Goal: Task Accomplishment & Management: Complete application form

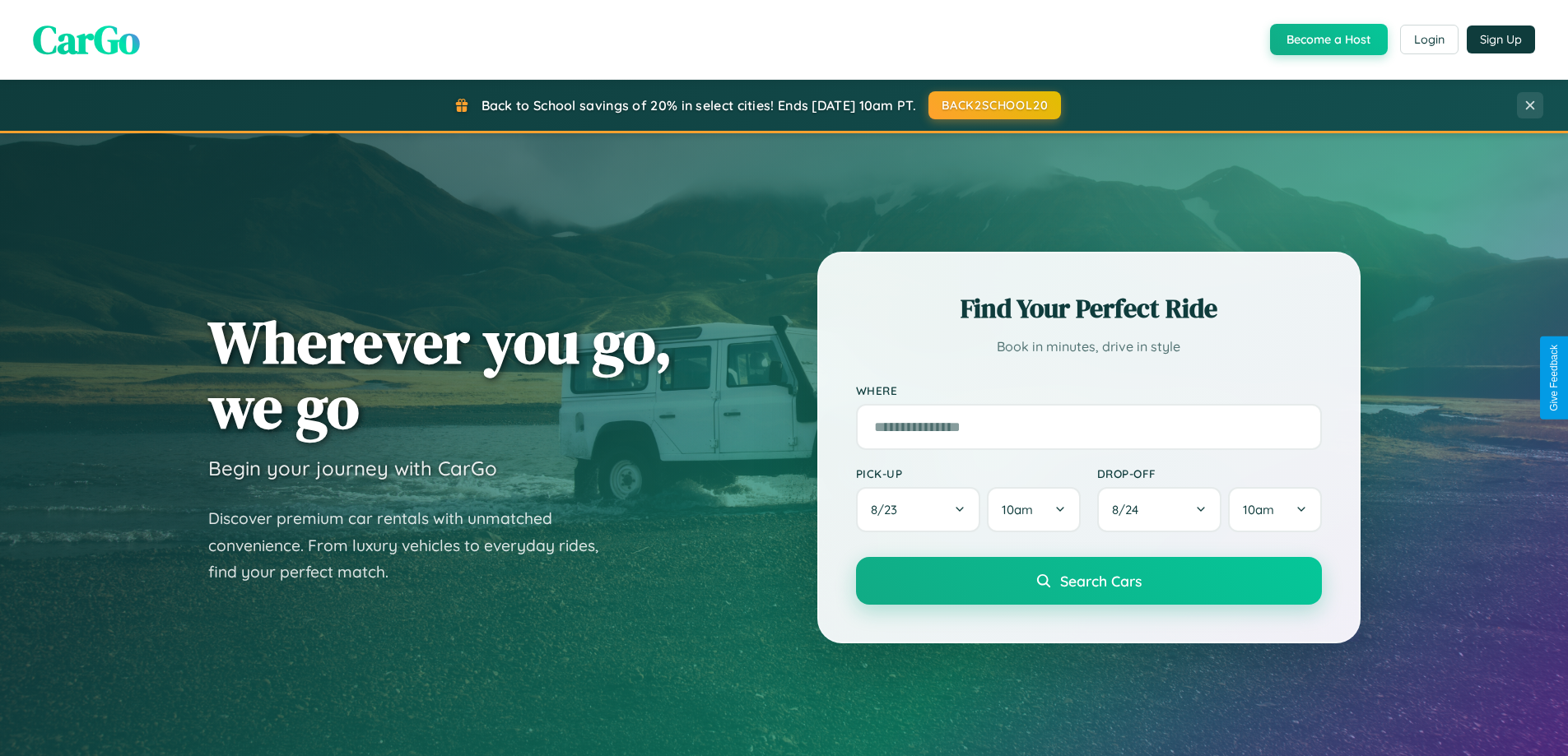
scroll to position [3167, 0]
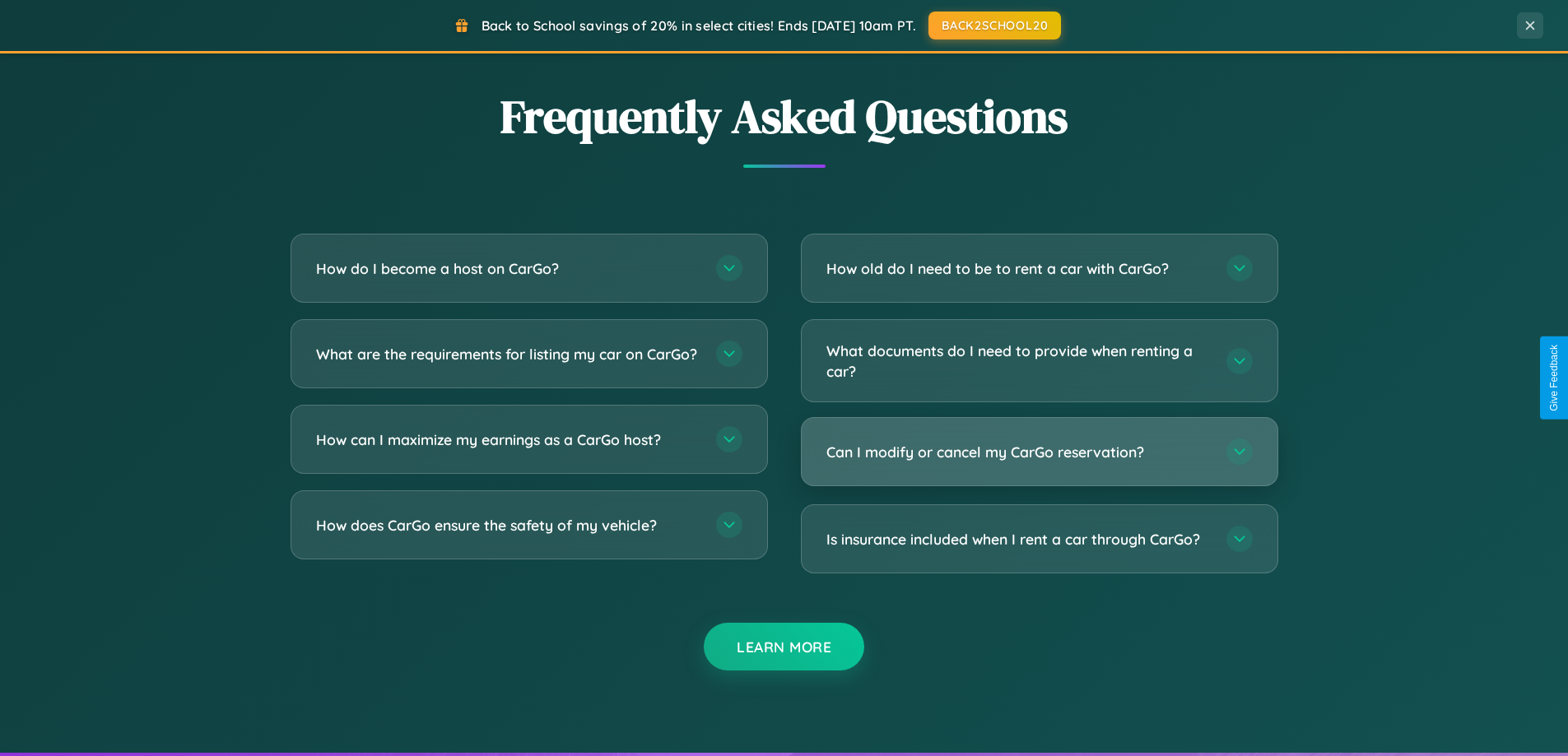
click at [1038, 452] on h3 "Can I modify or cancel my CarGo reservation?" at bounding box center [1018, 452] width 383 height 21
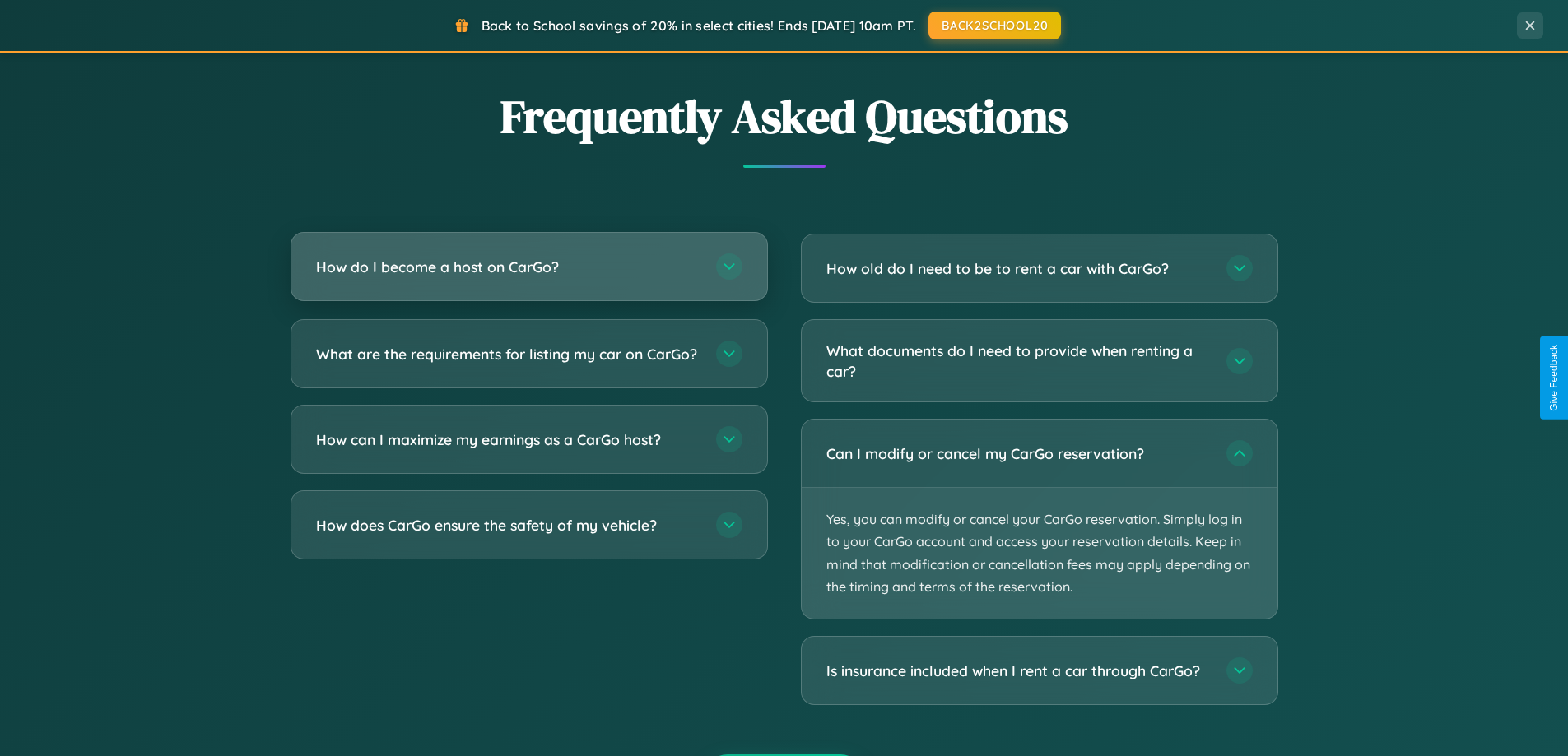
click at [529, 268] on h3 "How do I become a host on CarGo?" at bounding box center [507, 267] width 383 height 21
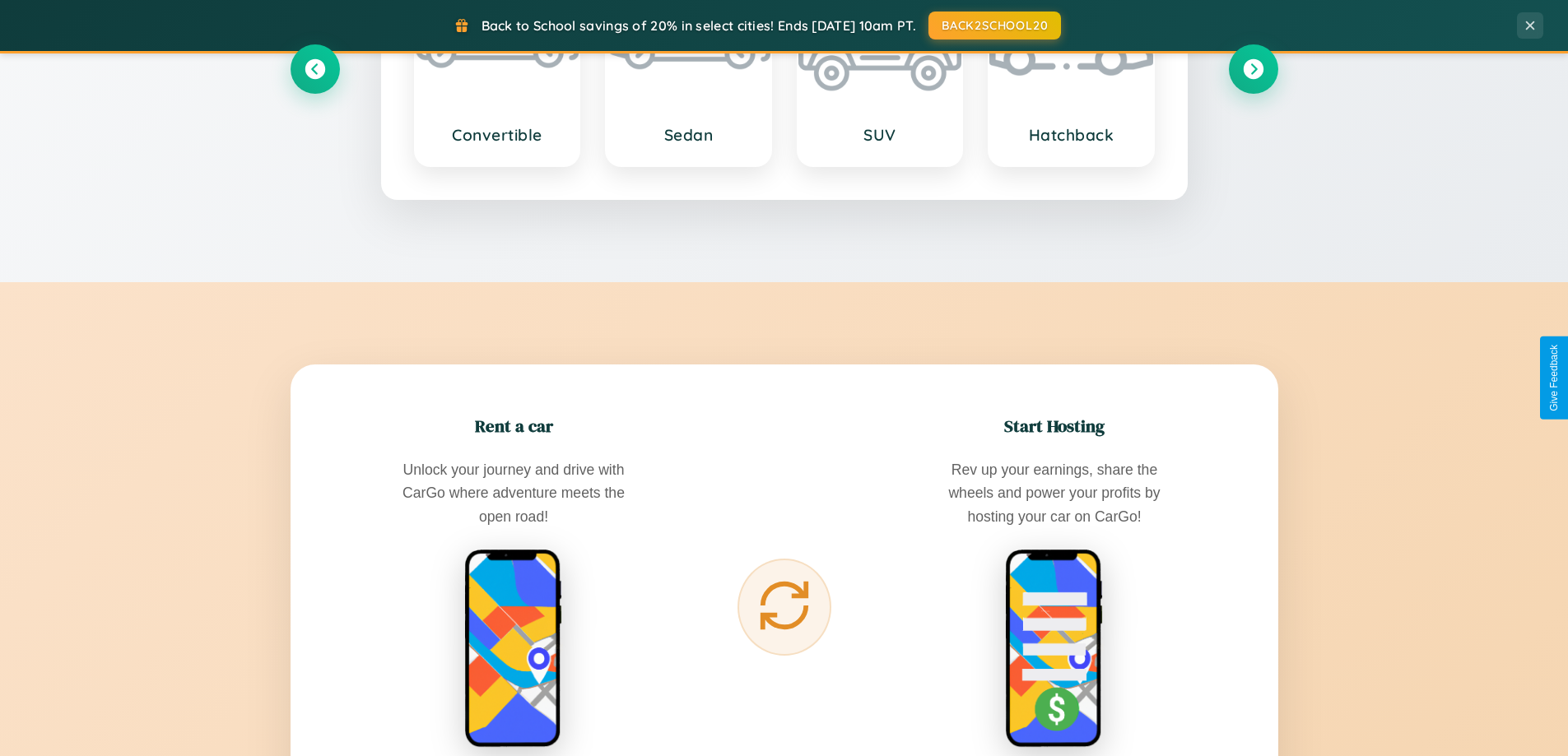
scroll to position [709, 0]
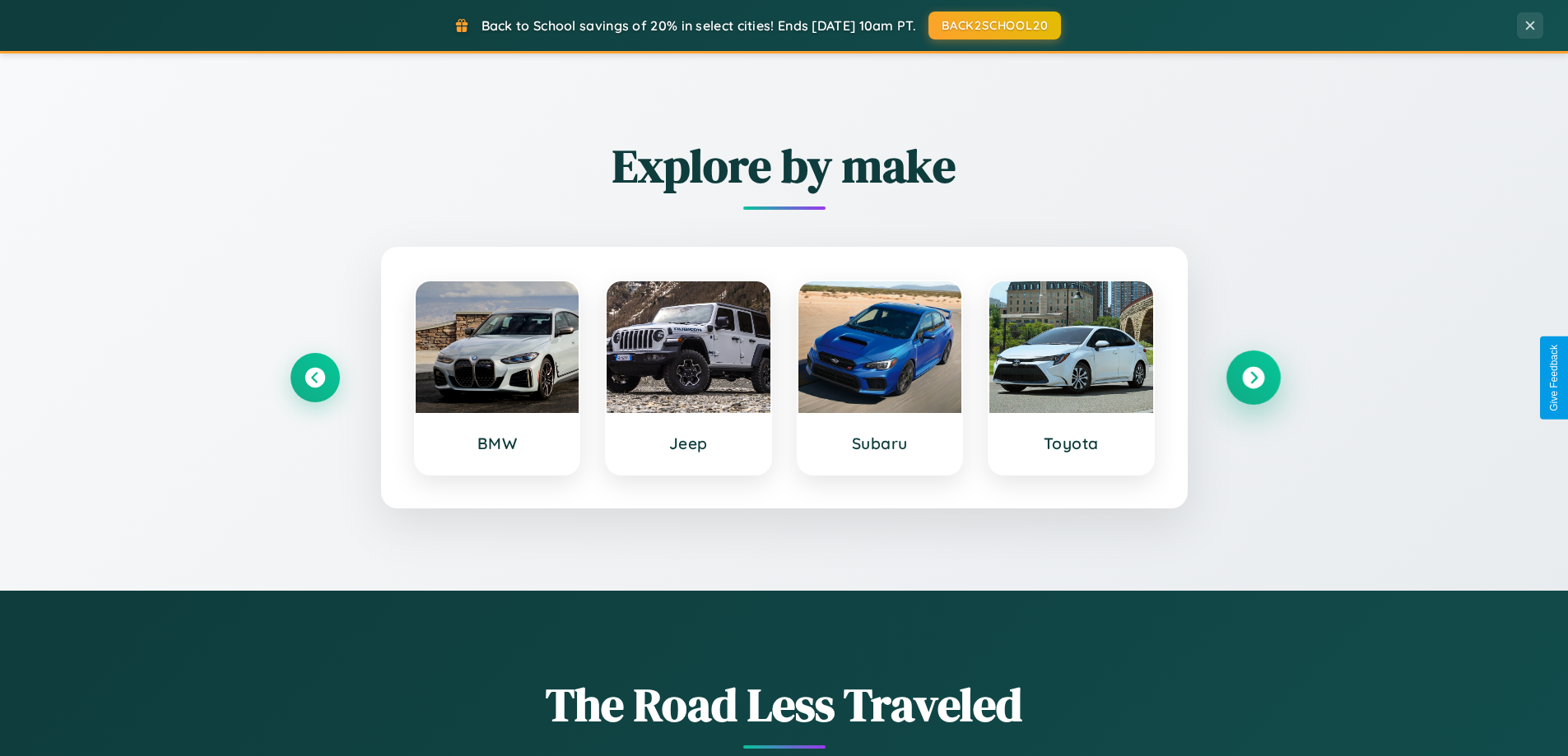
click at [1252, 378] on icon at bounding box center [1252, 378] width 23 height 23
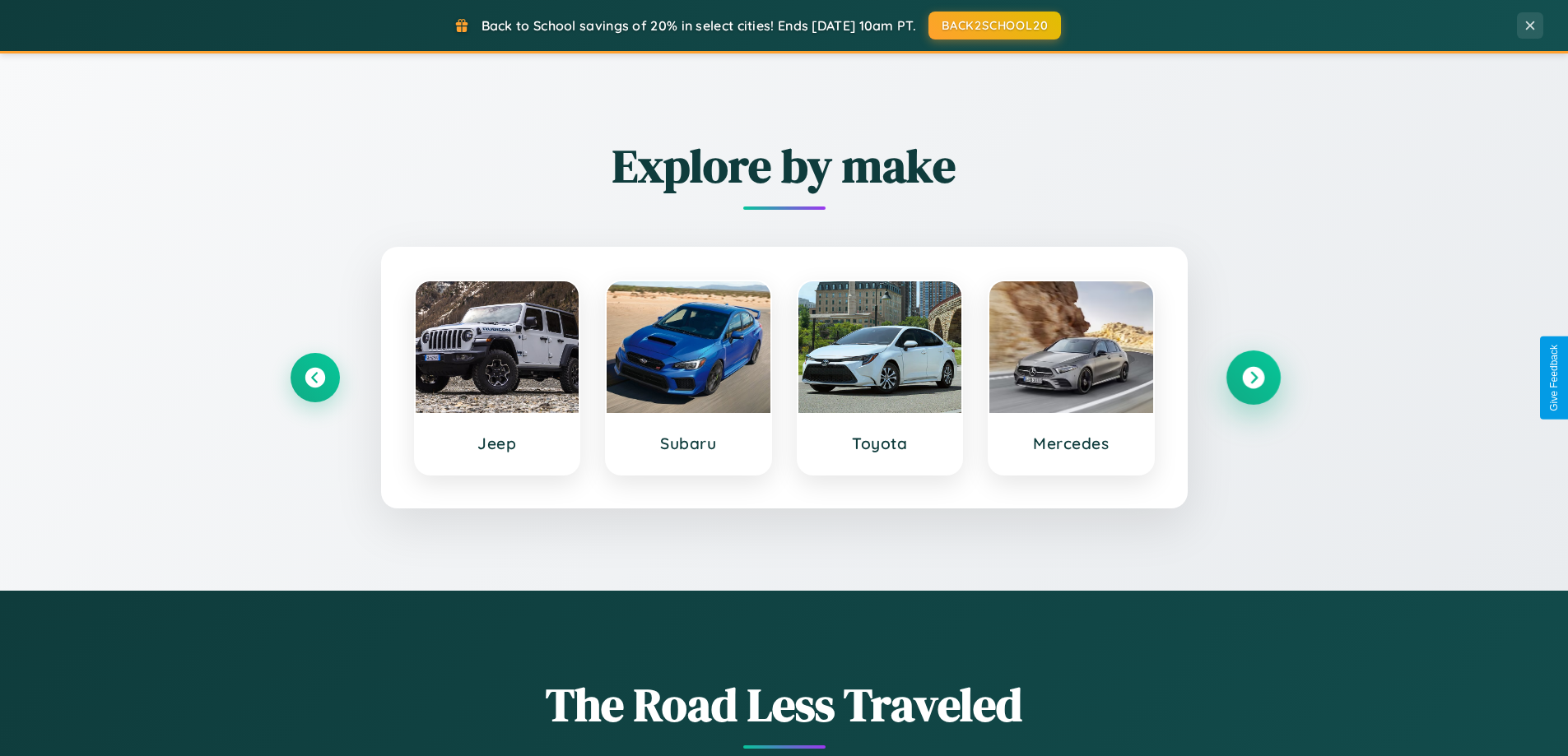
click at [1252, 378] on icon at bounding box center [1252, 378] width 23 height 23
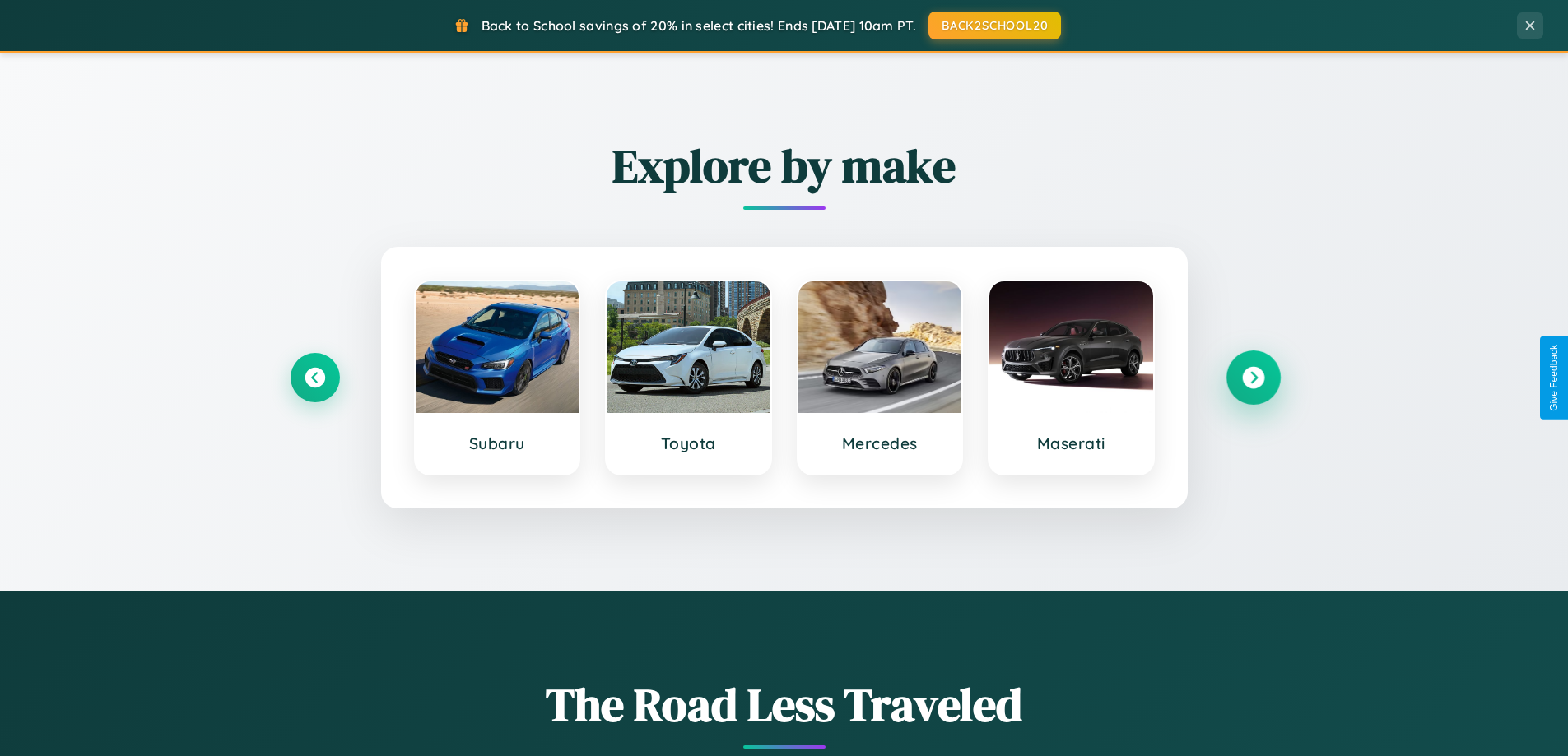
click at [1252, 378] on icon at bounding box center [1252, 378] width 23 height 23
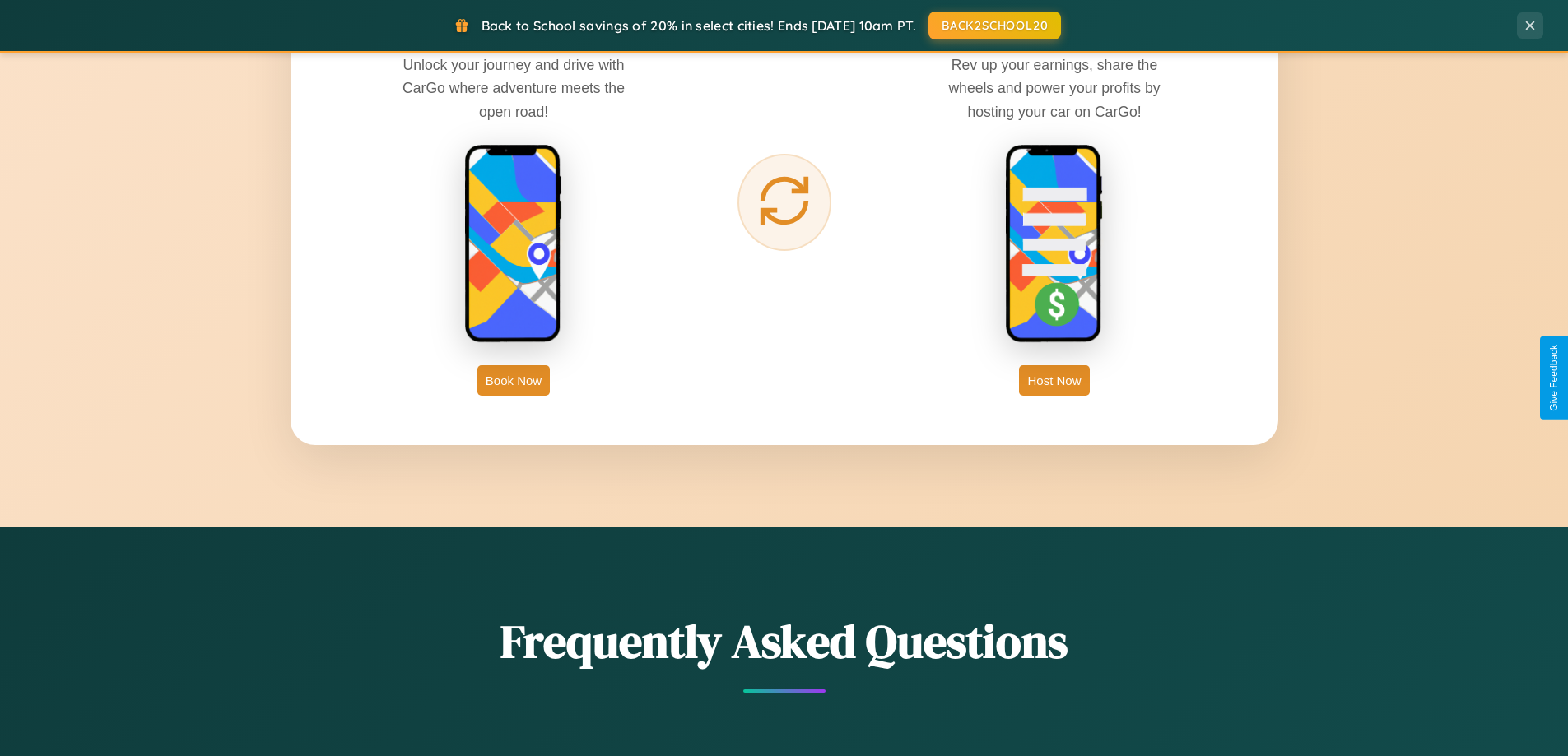
scroll to position [2644, 0]
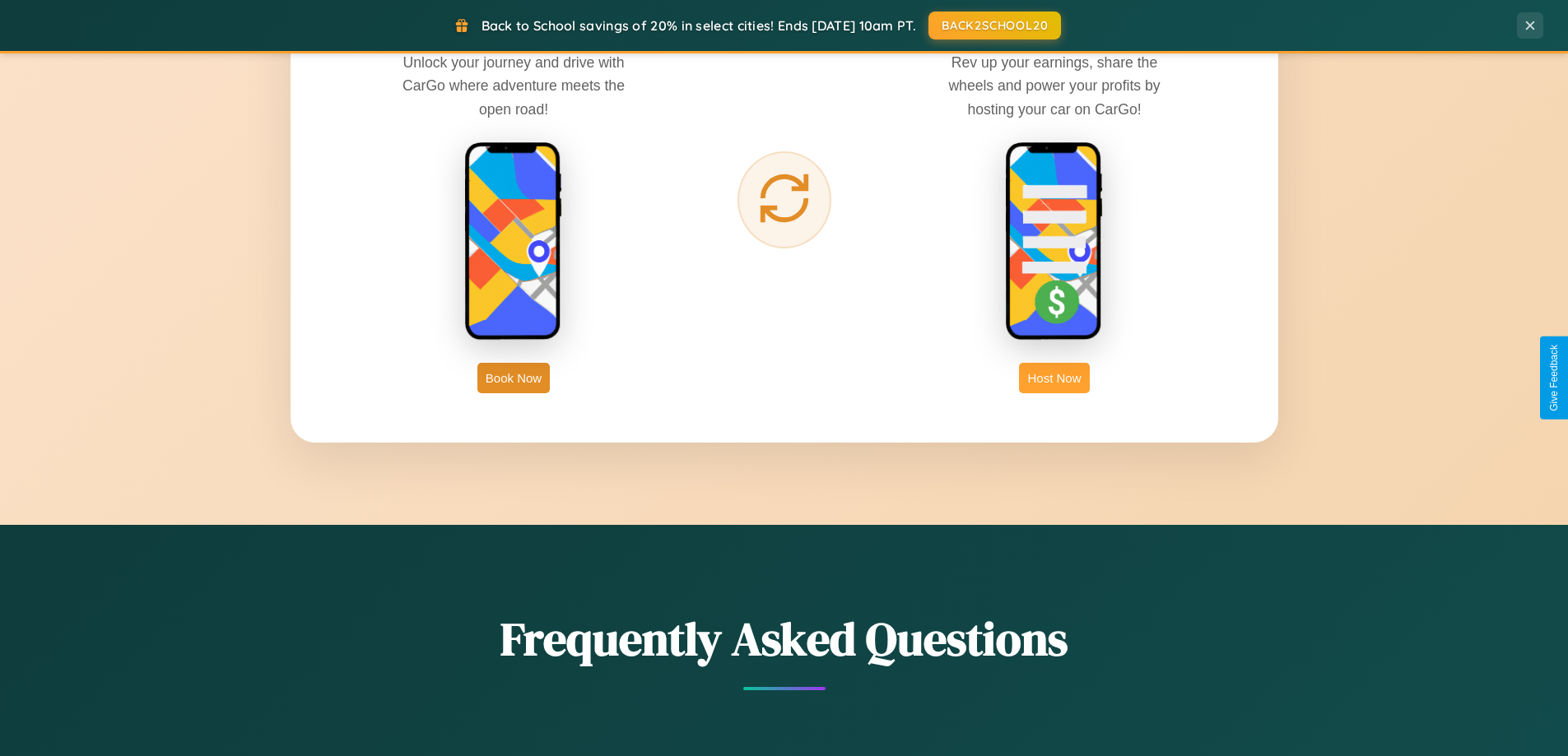
click at [1055, 378] on button "Host Now" at bounding box center [1054, 378] width 70 height 31
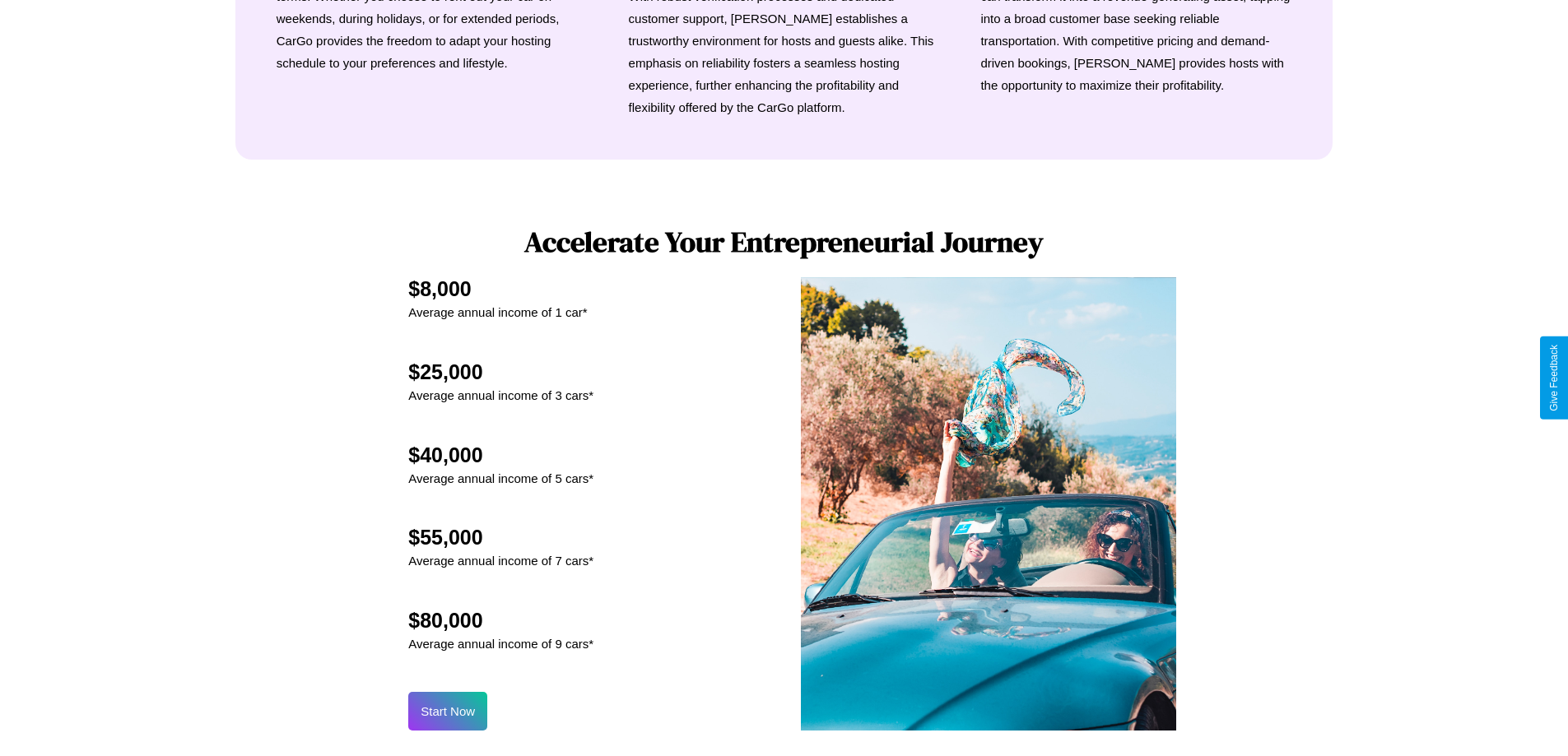
scroll to position [2225, 0]
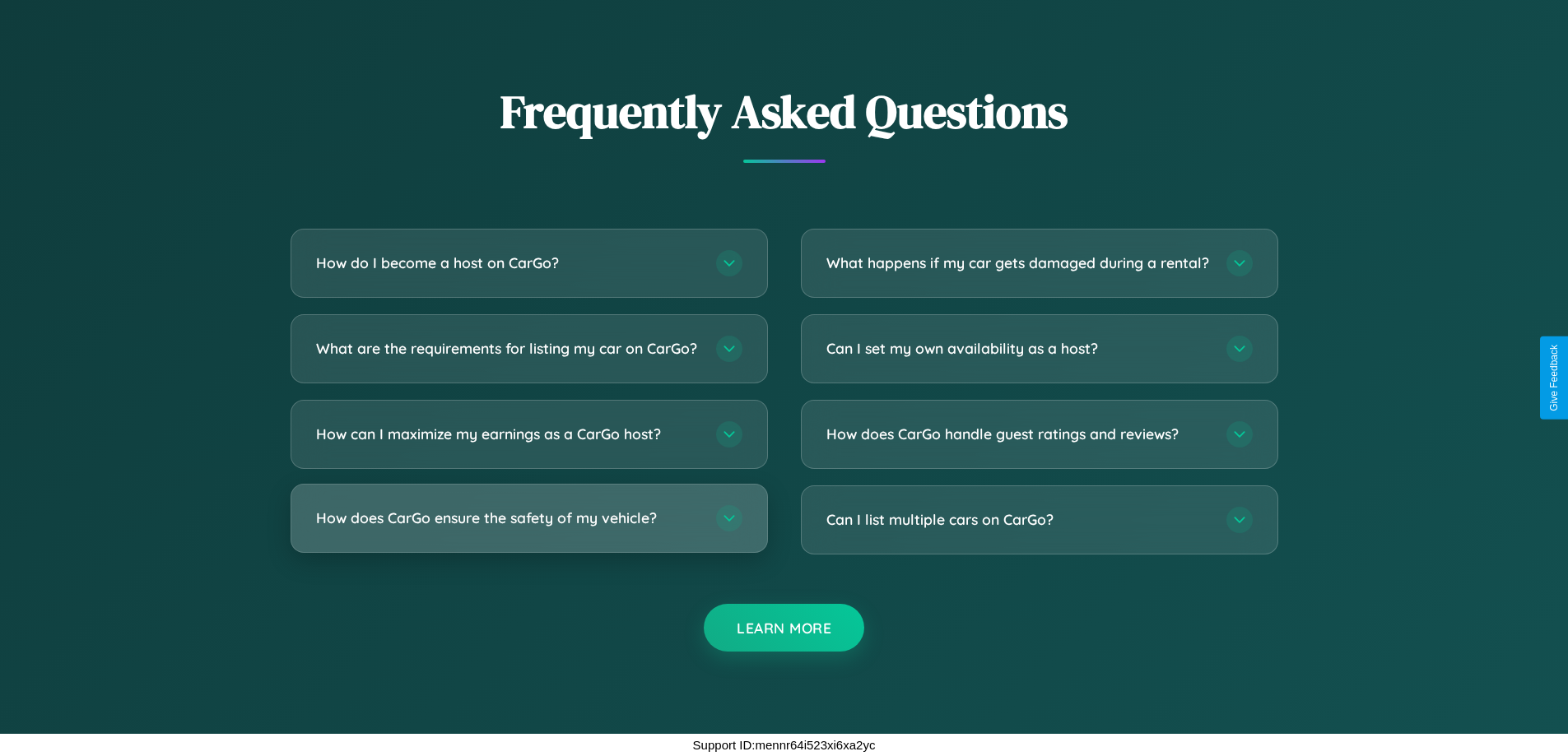
click at [529, 519] on h3 "How does CarGo ensure the safety of my vehicle?" at bounding box center [507, 518] width 383 height 21
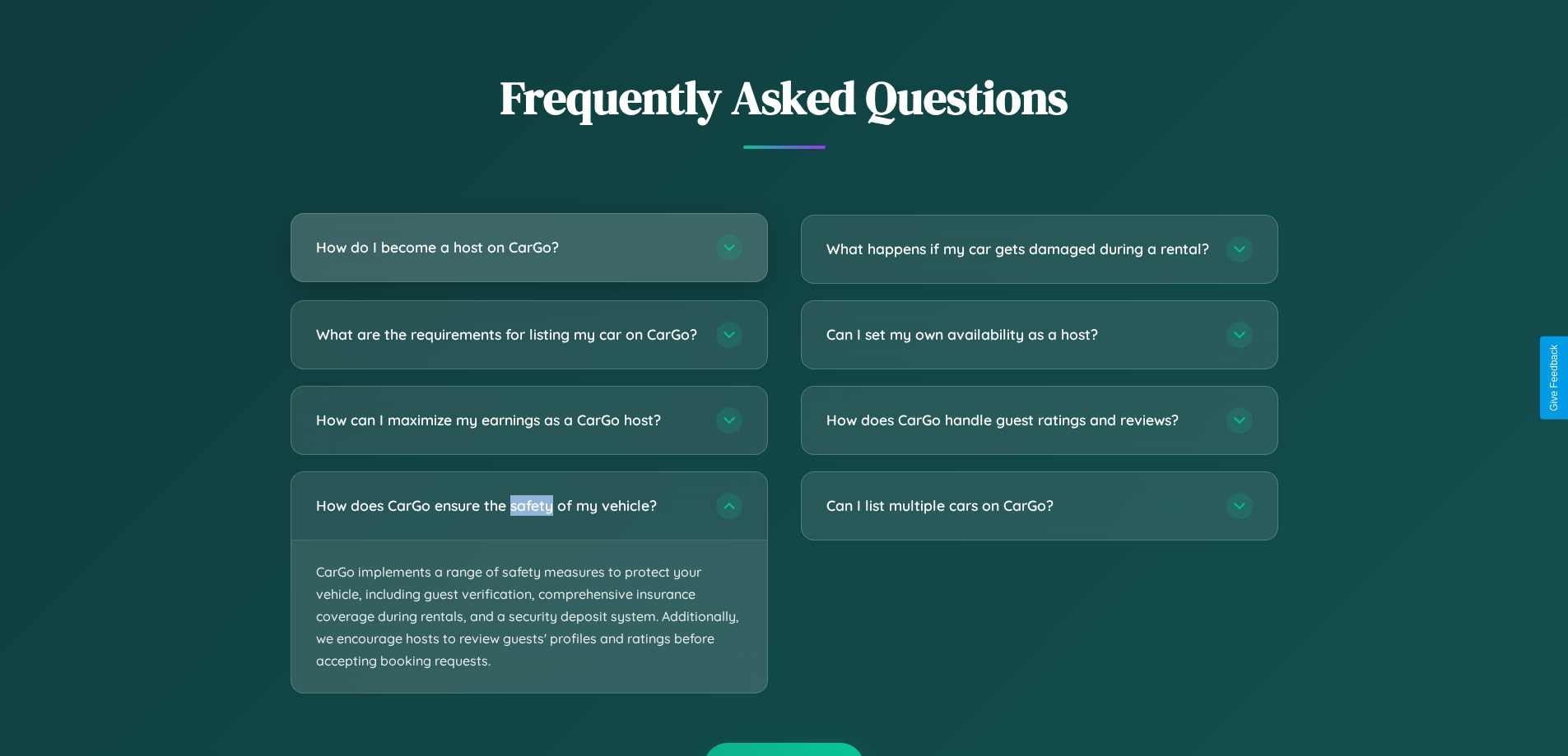
click at [529, 248] on h3 "How do I become a host on CarGo?" at bounding box center [507, 247] width 383 height 21
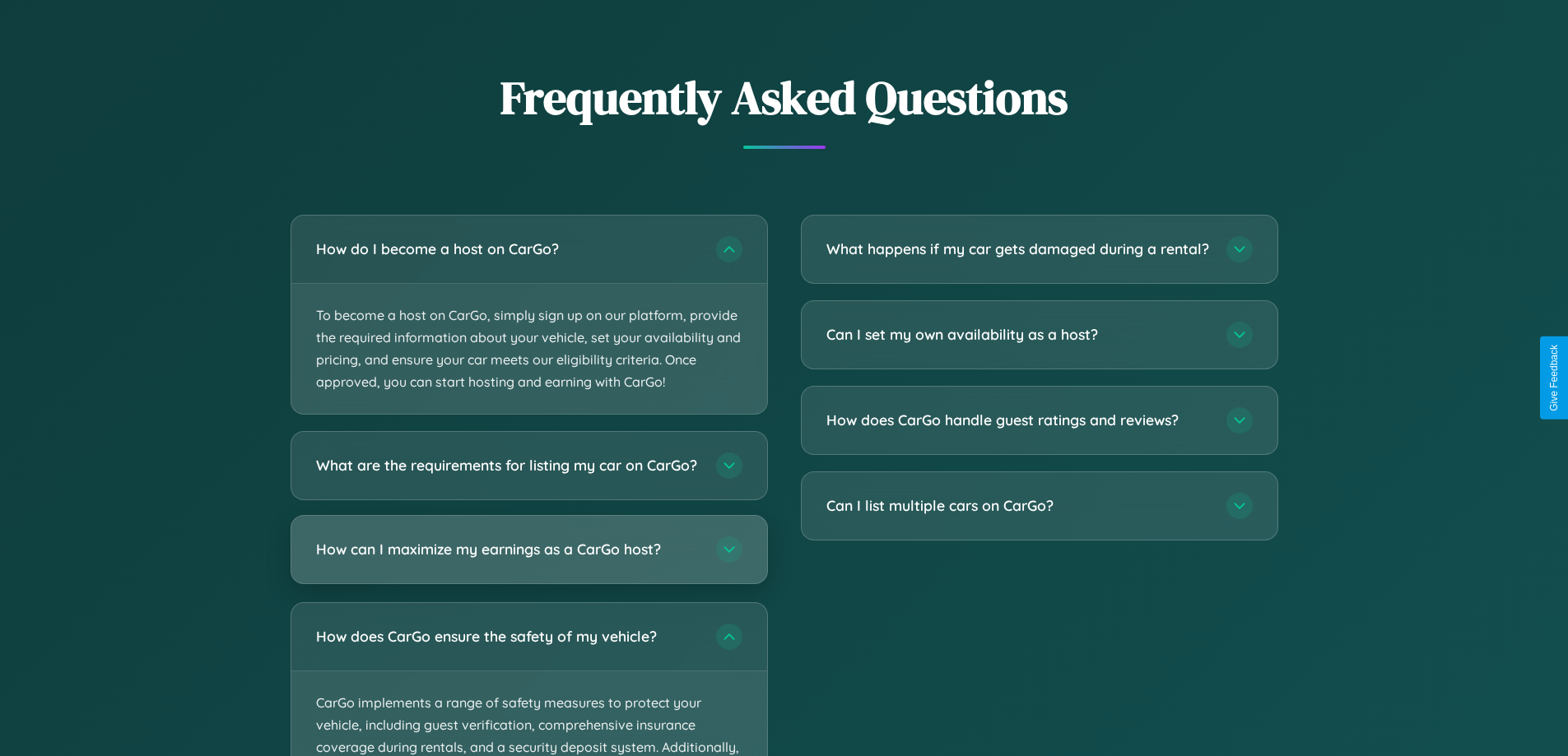
click at [529, 560] on h3 "How can I maximize my earnings as a CarGo host?" at bounding box center [507, 549] width 383 height 21
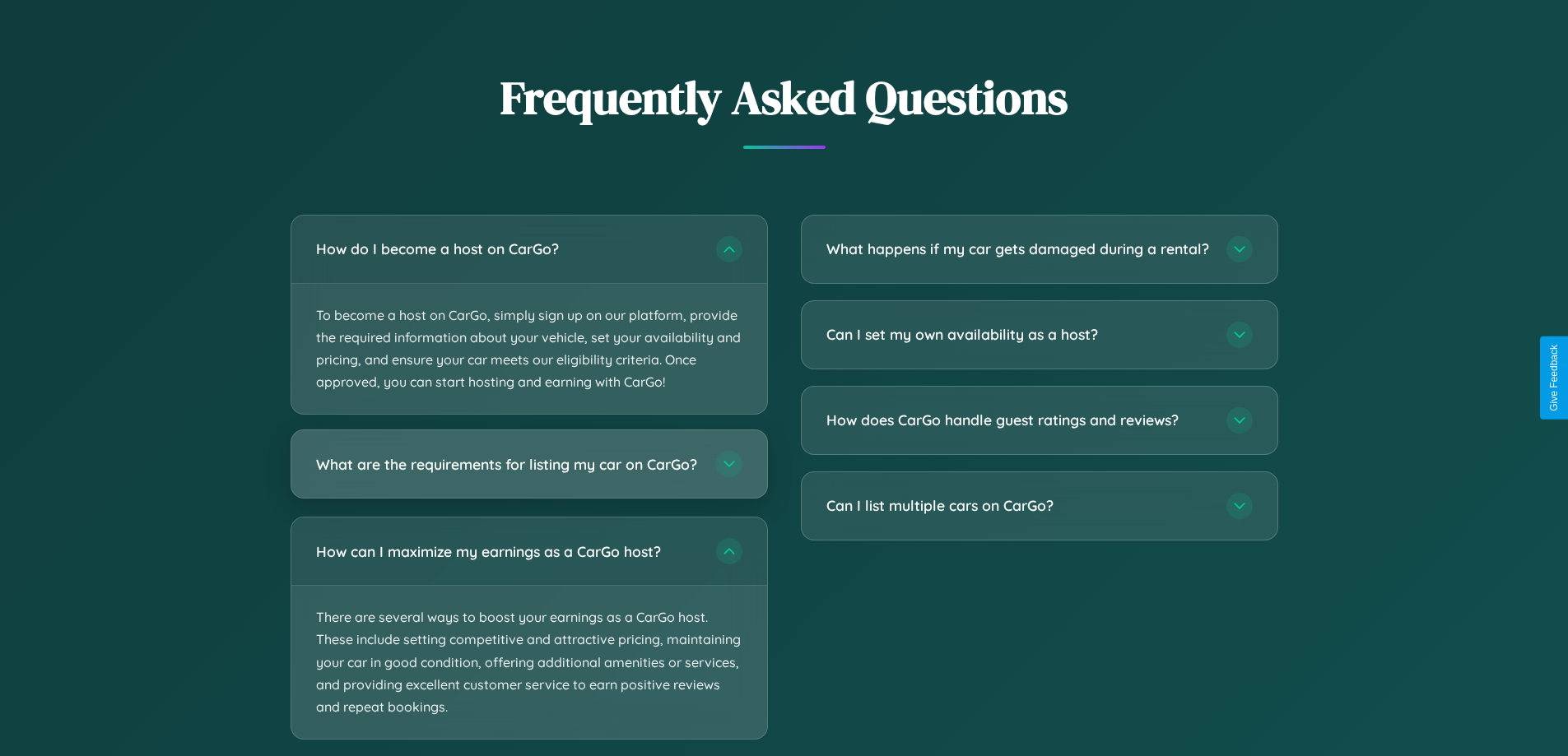
click at [529, 472] on h3 "What are the requirements for listing my car on CarGo?" at bounding box center [507, 465] width 383 height 21
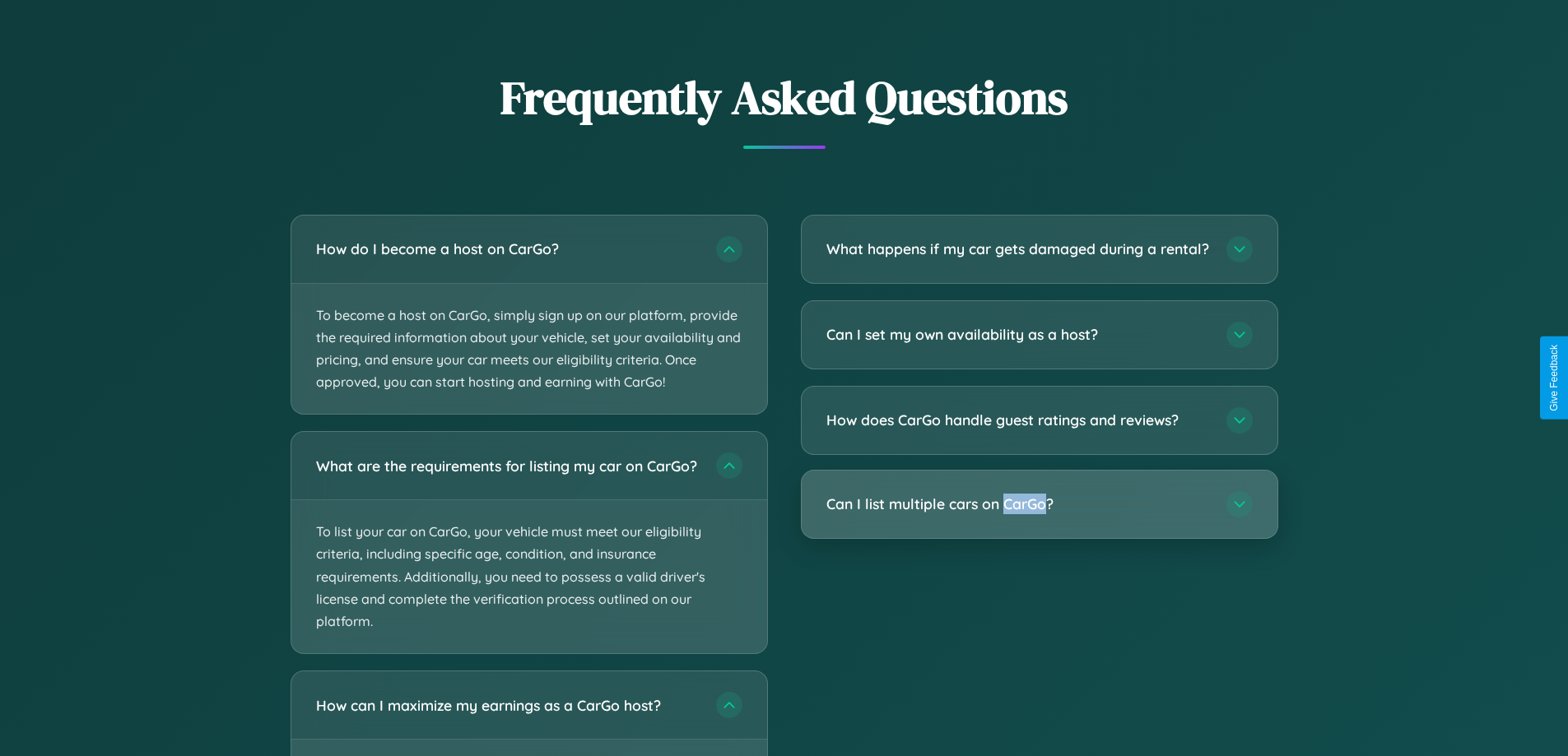
click at [1038, 514] on h3 "Can I list multiple cars on CarGo?" at bounding box center [1018, 503] width 383 height 21
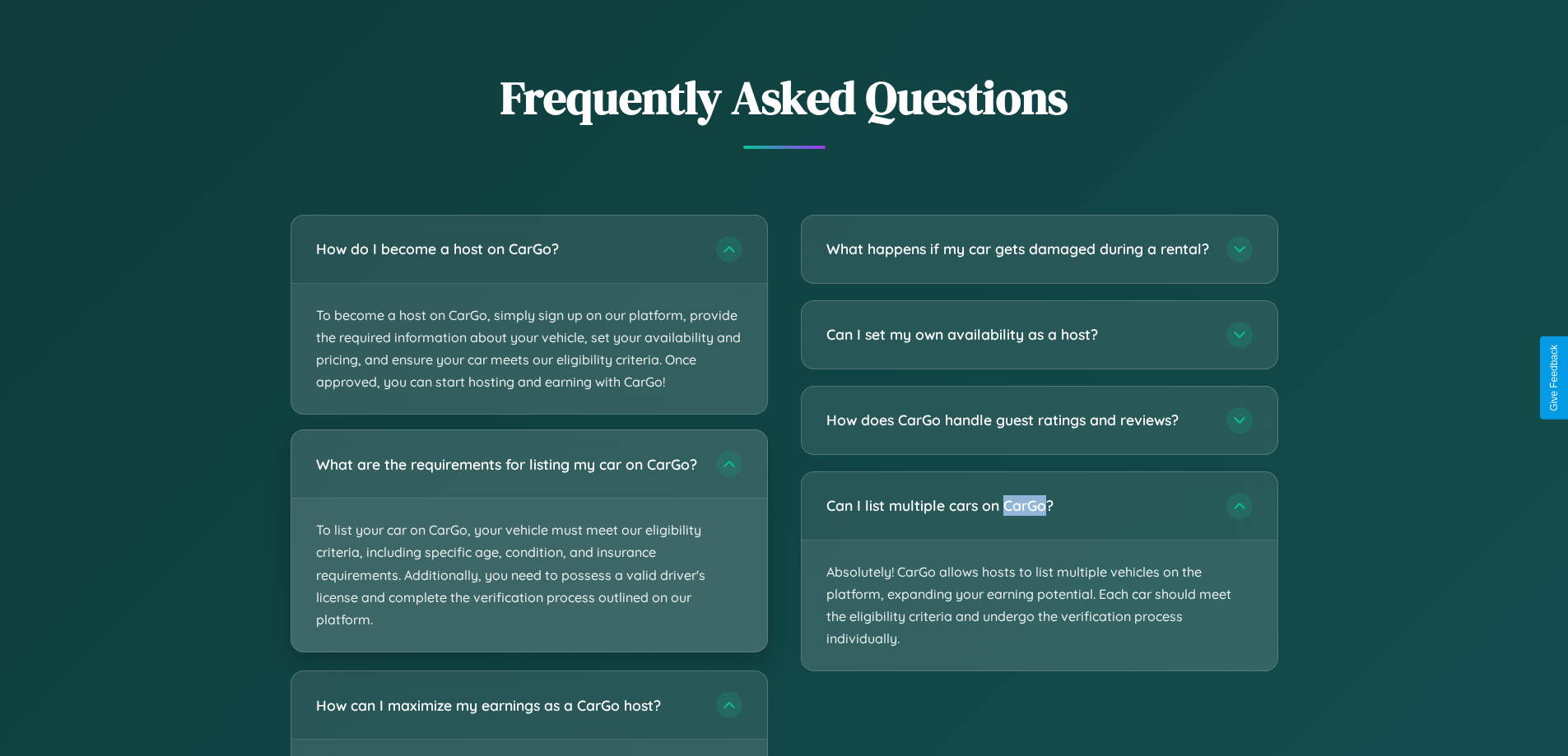
click at [529, 549] on p "To list your car on CarGo, your vehicle must meet our eligibility criteria, inc…" at bounding box center [529, 576] width 475 height 153
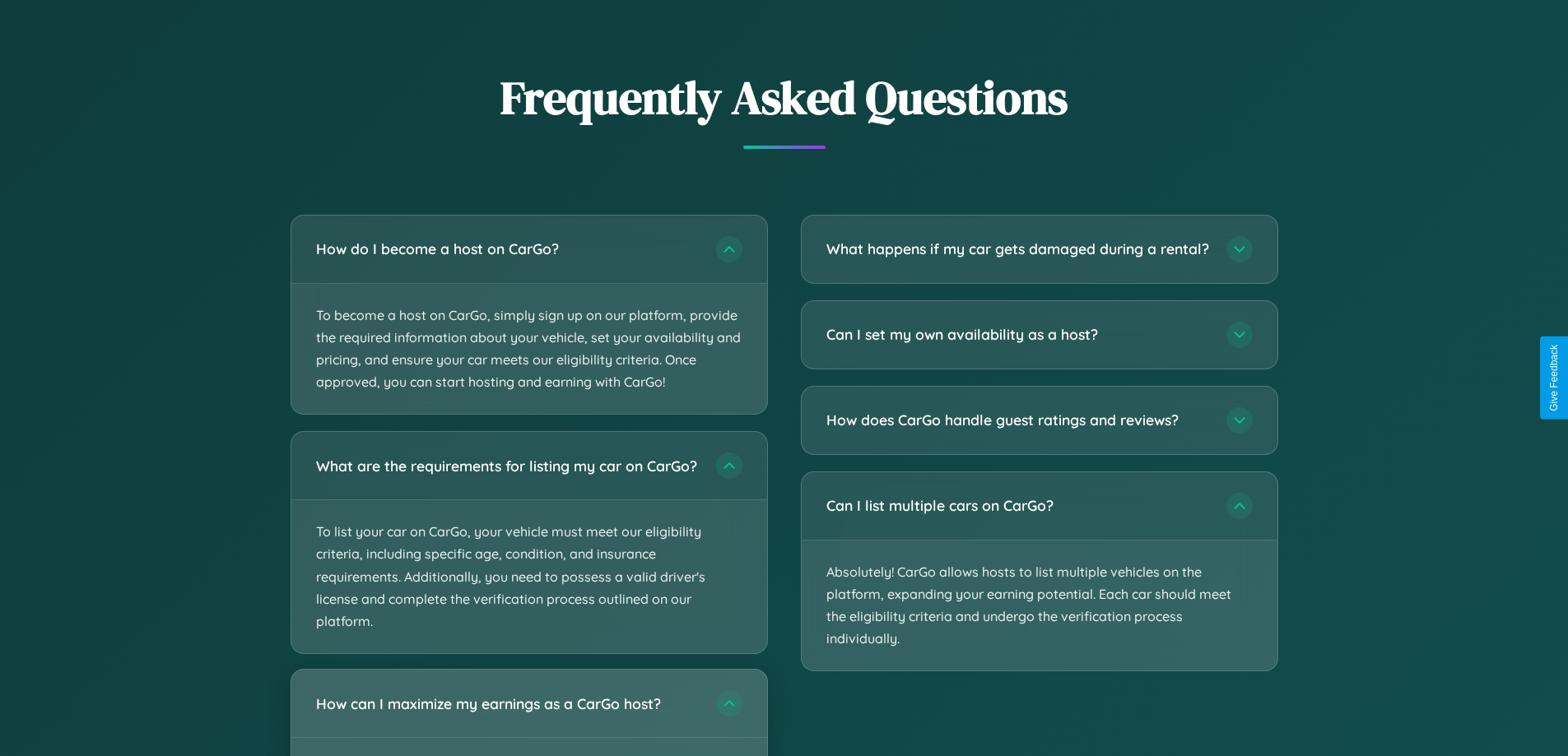
click at [529, 715] on h3 "How can I maximize my earnings as a CarGo host?" at bounding box center [507, 704] width 383 height 21
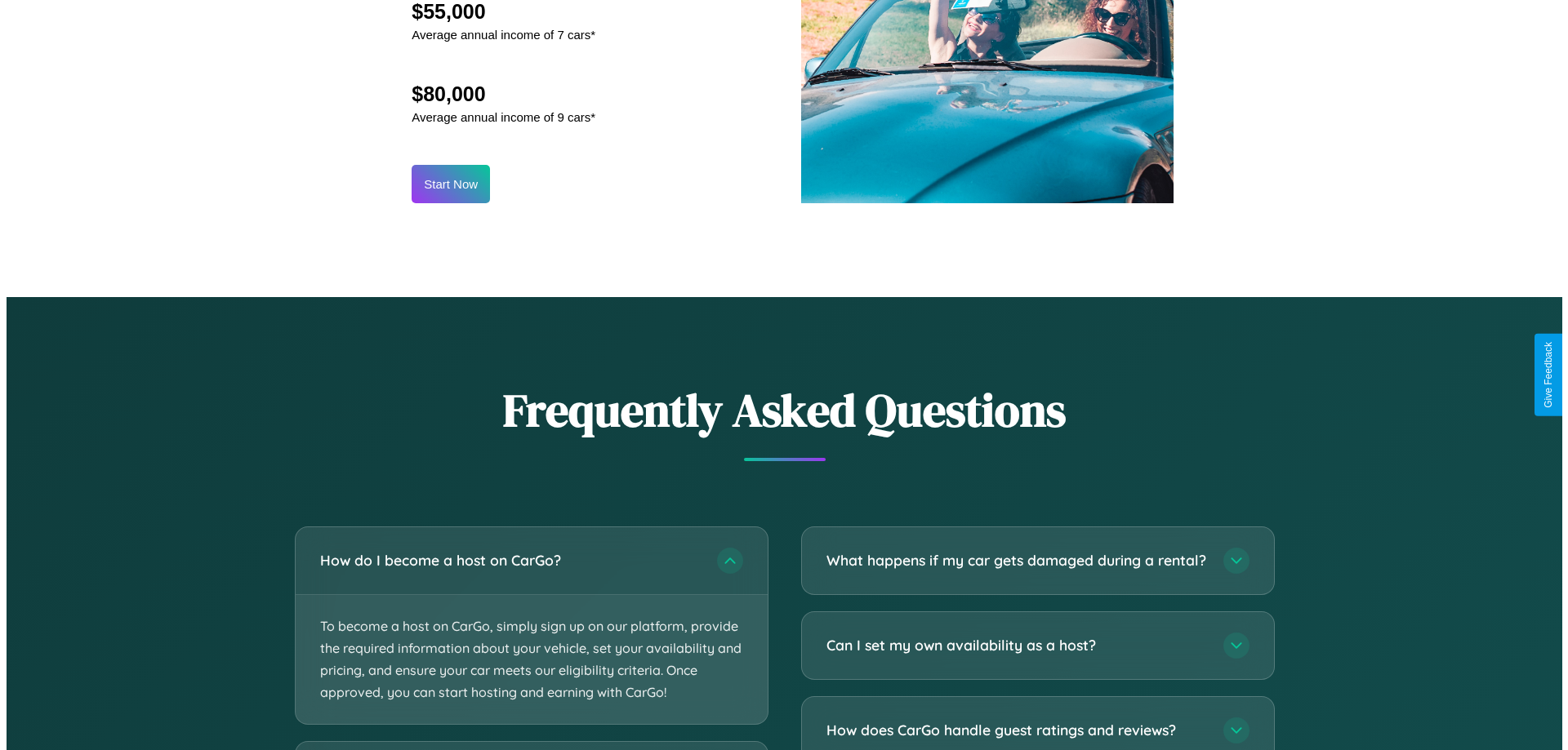
scroll to position [0, 0]
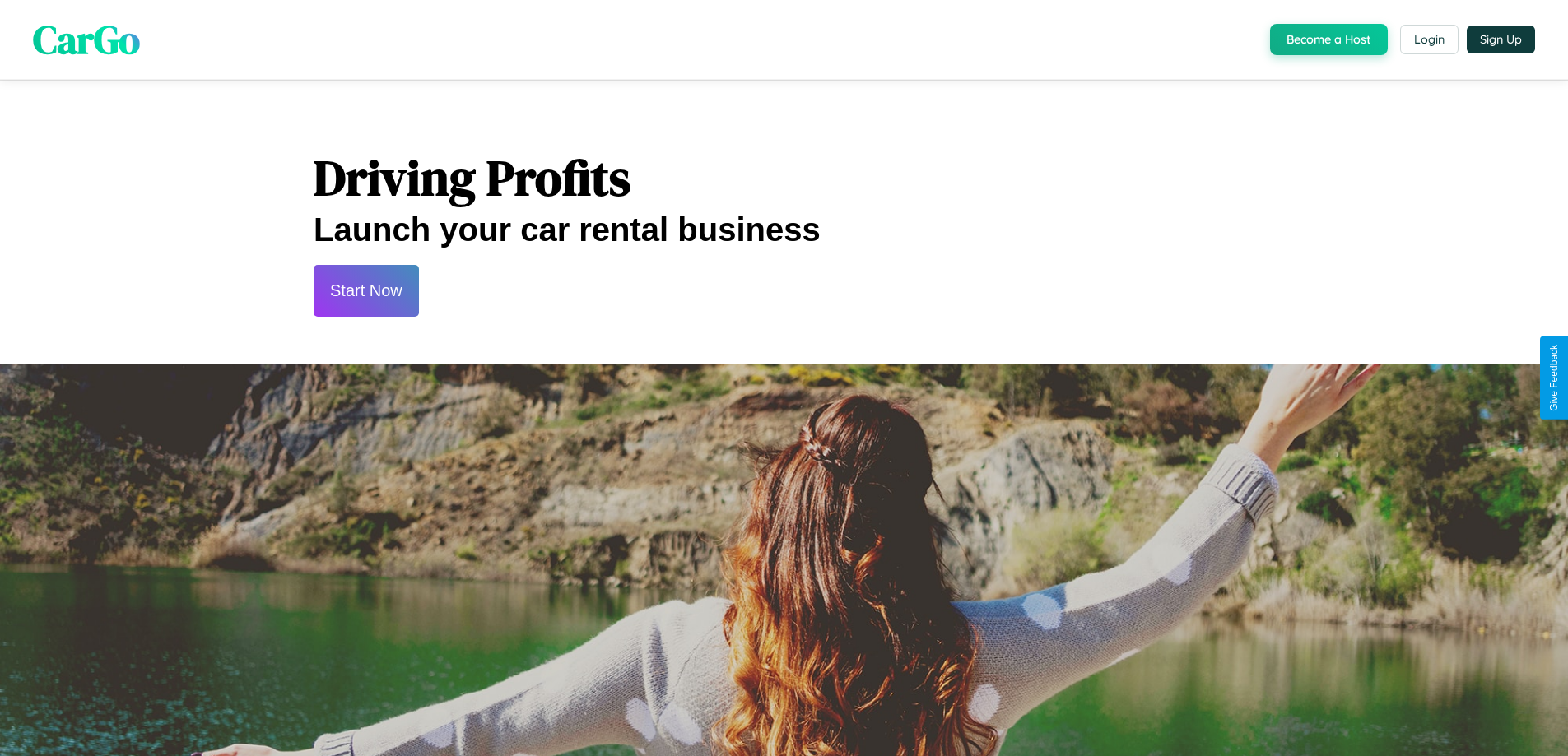
click at [365, 290] on button "Start Now" at bounding box center [366, 290] width 106 height 51
